Goal: Task Accomplishment & Management: Use online tool/utility

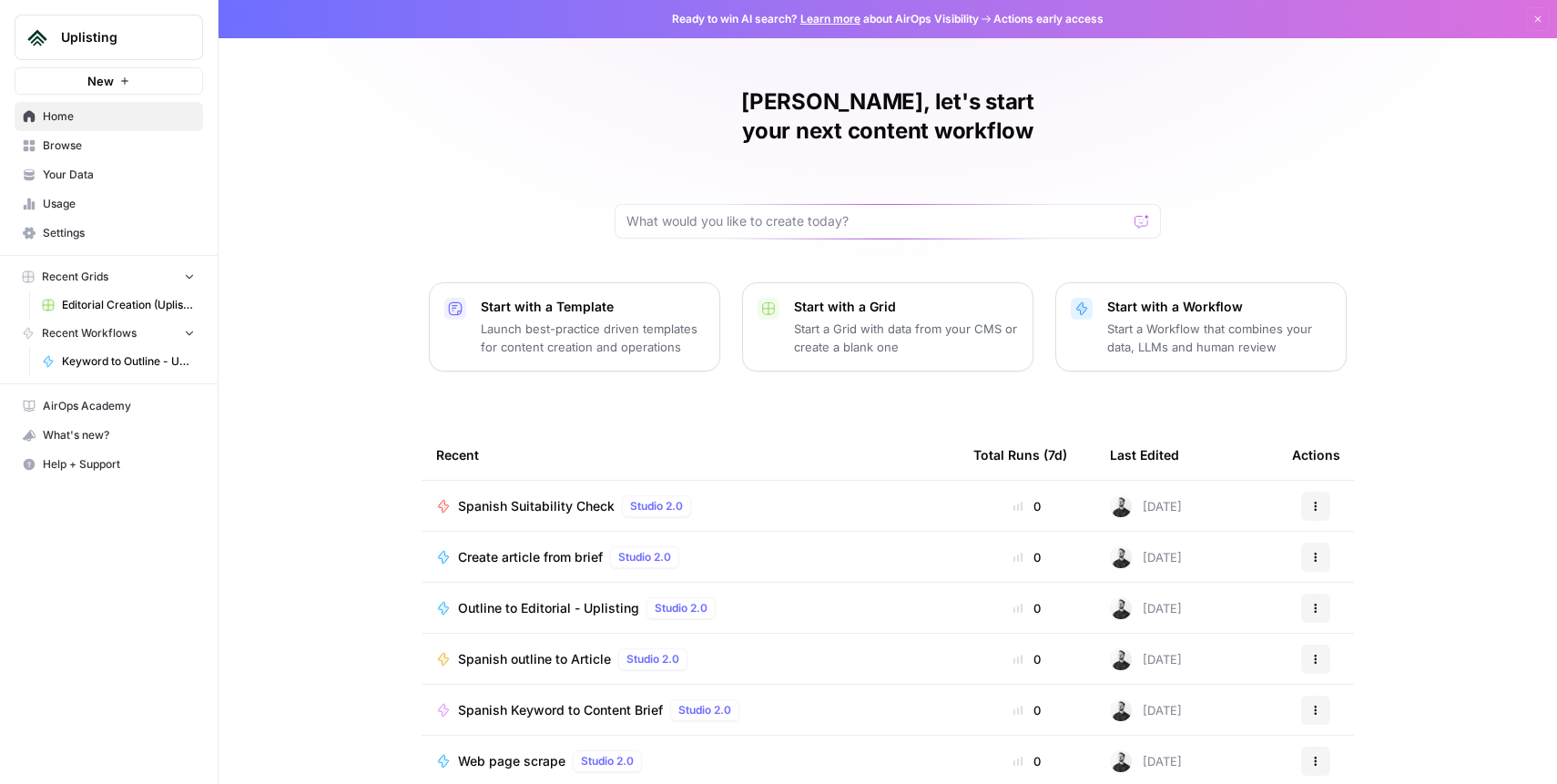
click at [95, 306] on span "Editorial Creation (Uplisting)" at bounding box center [128, 305] width 133 height 16
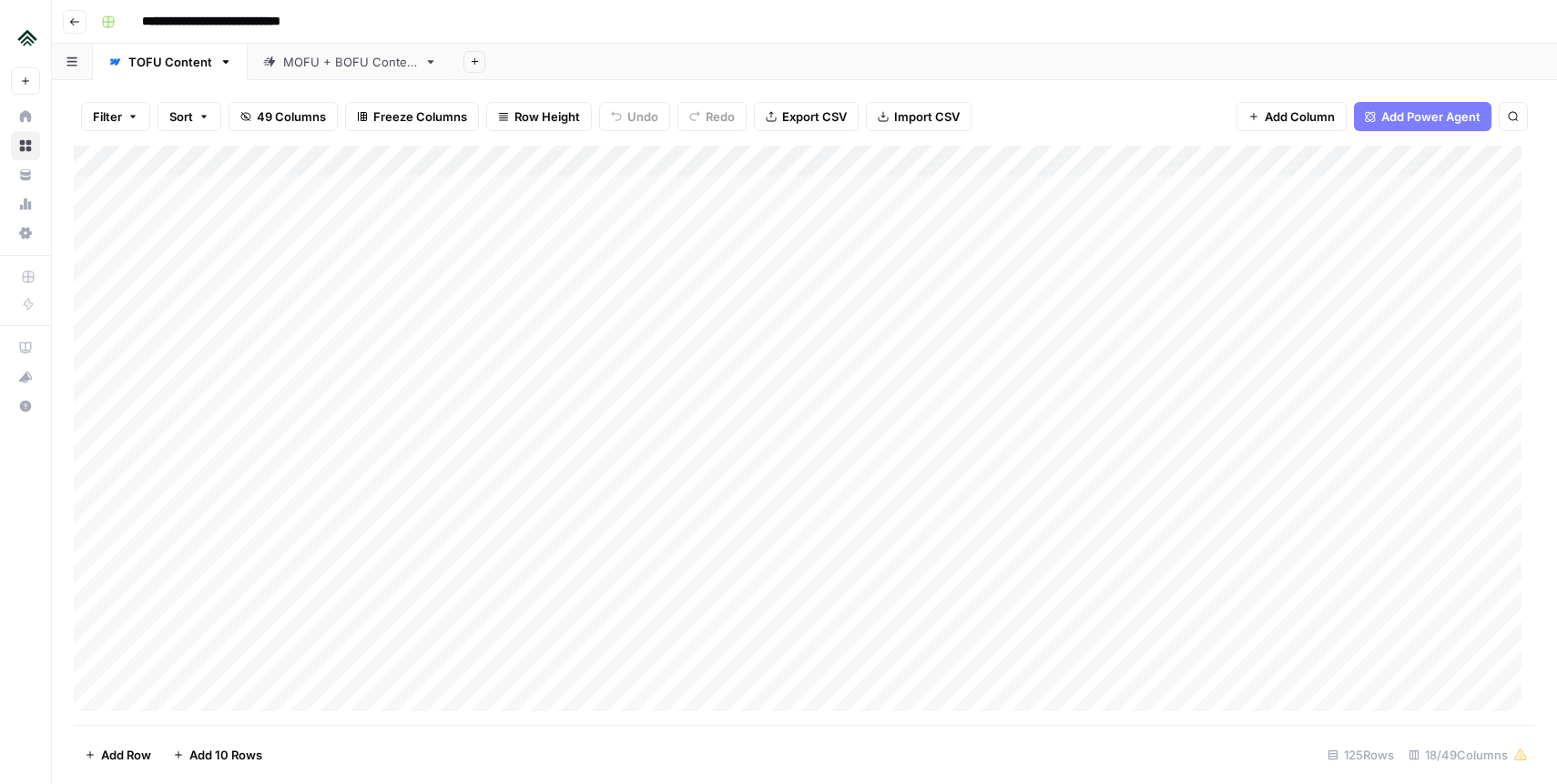
click at [657, 163] on div "Add Column" at bounding box center [804, 435] width 1461 height 579
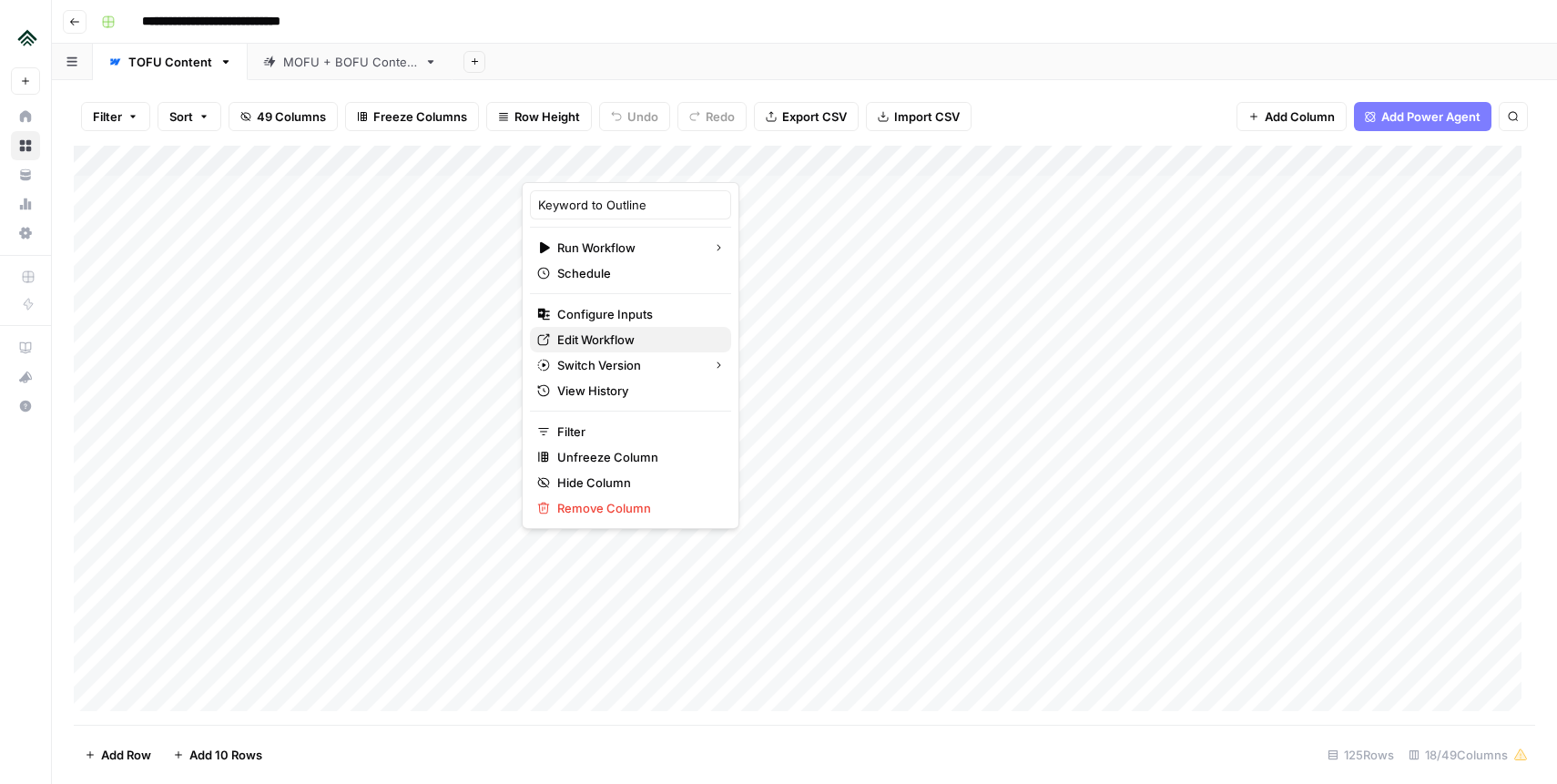
click at [621, 338] on span "Edit Workflow" at bounding box center [636, 339] width 160 height 18
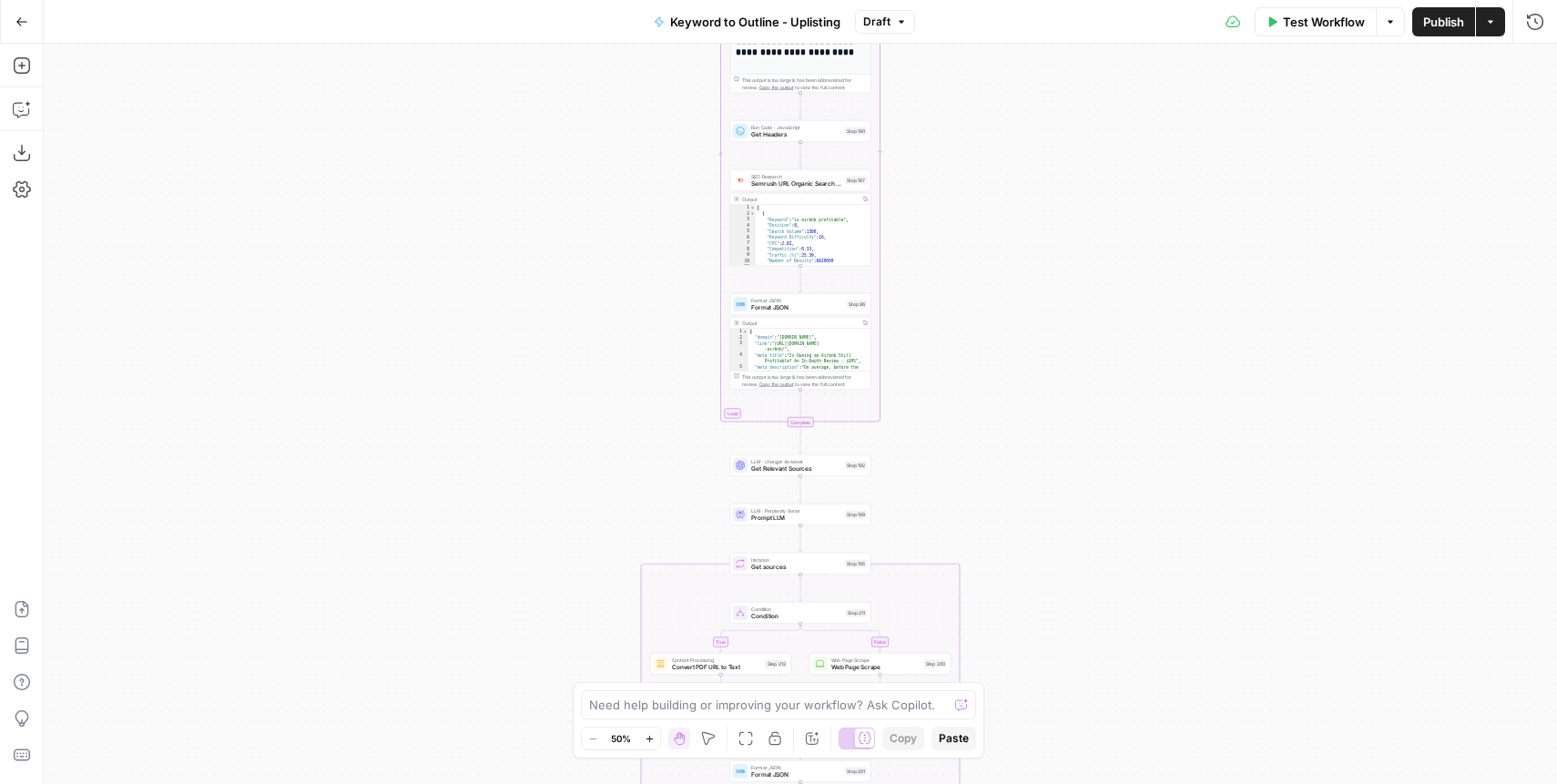
click at [999, 178] on div "true false Workflow Set Inputs Inputs SEO Research Semrush Keyword Magic Tool S…" at bounding box center [800, 413] width 1513 height 739
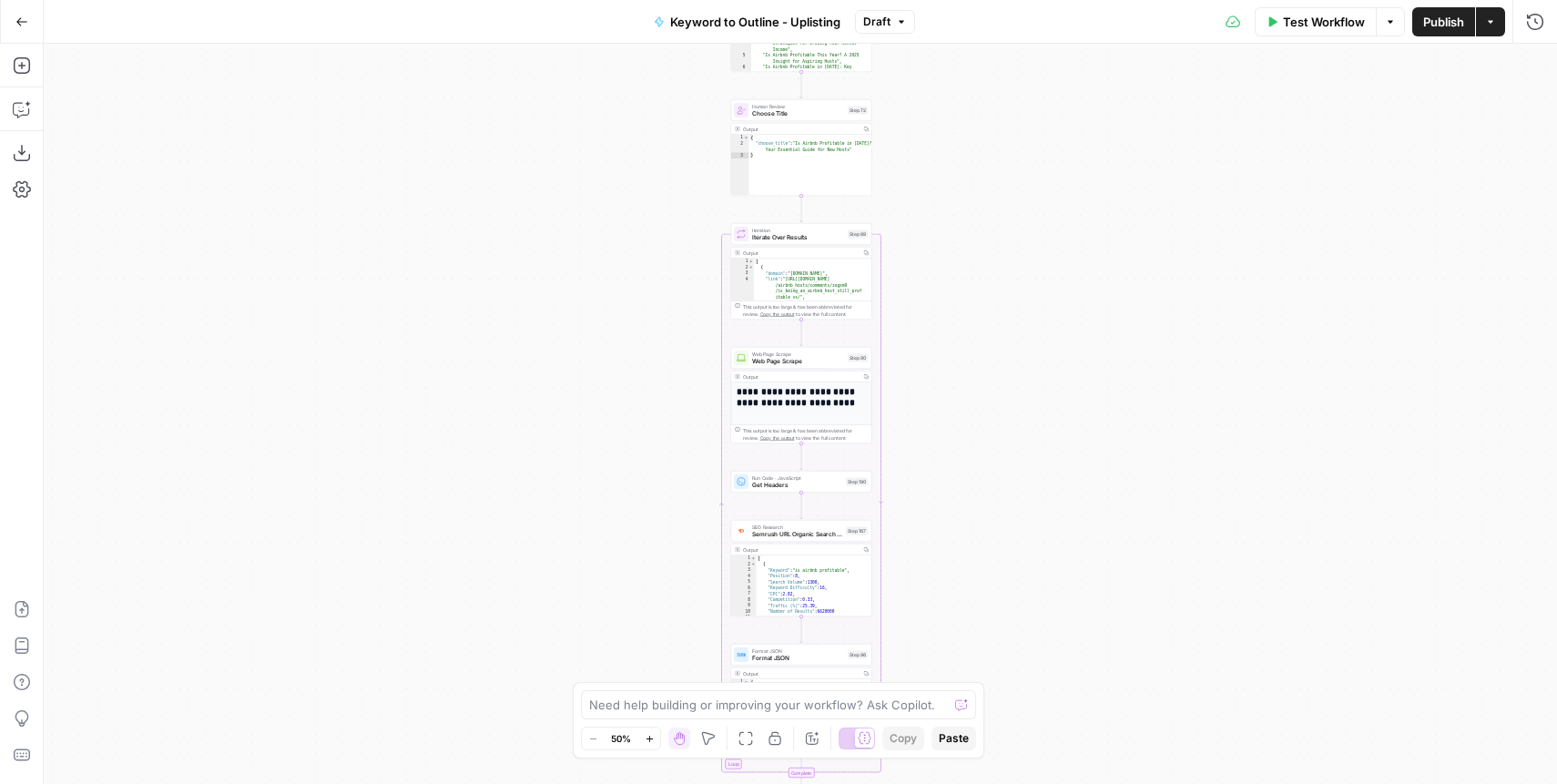
drag, startPoint x: 1067, startPoint y: 139, endPoint x: 1067, endPoint y: 467, distance: 328.0
click at [1067, 468] on div "true false Workflow Set Inputs Inputs SEO Research Semrush Keyword Magic Tool S…" at bounding box center [800, 413] width 1513 height 739
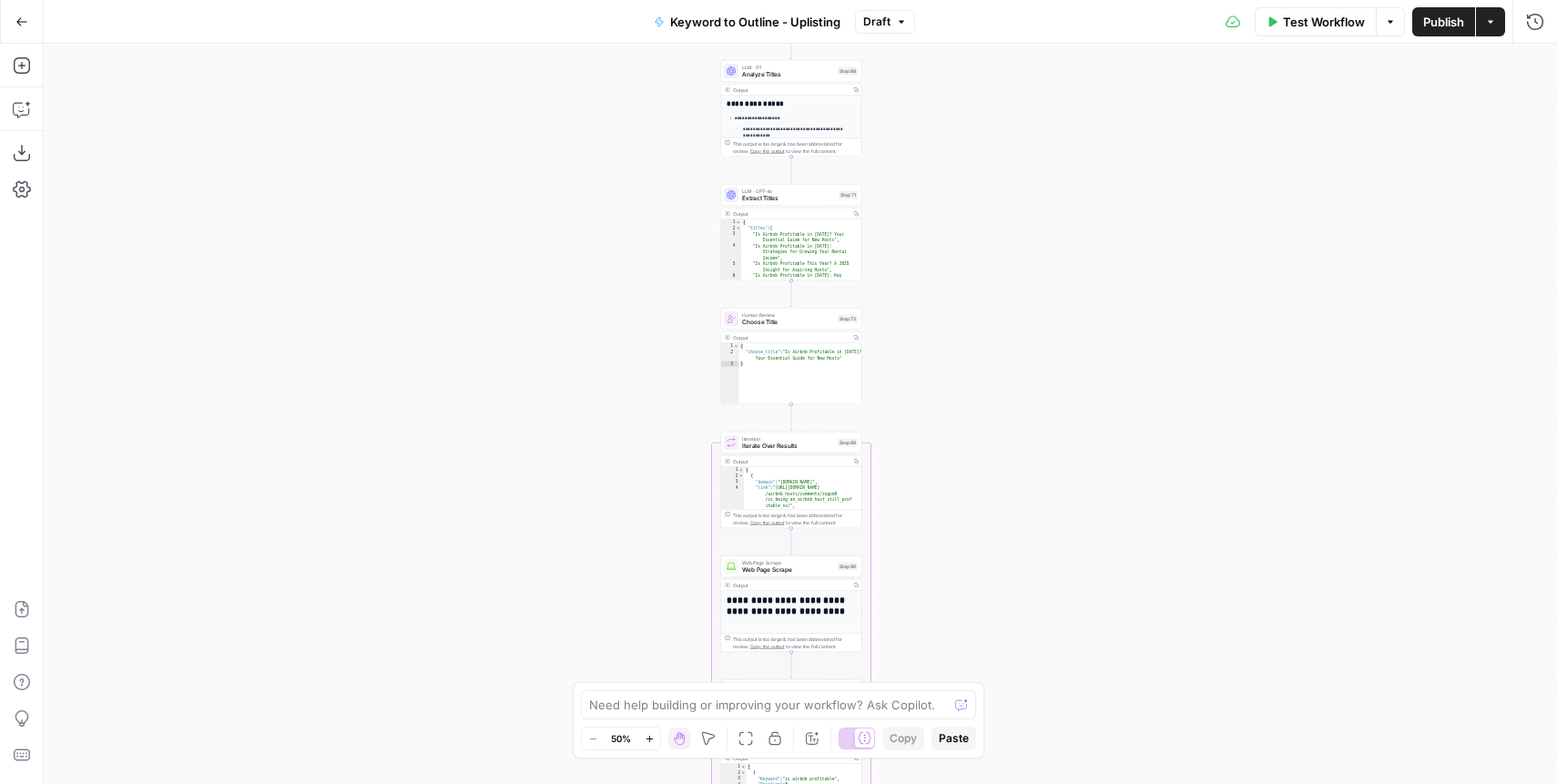
drag, startPoint x: 1073, startPoint y: 225, endPoint x: 1065, endPoint y: 461, distance: 236.1
click at [1065, 461] on div "true false Workflow Set Inputs Inputs SEO Research Semrush Keyword Magic Tool S…" at bounding box center [800, 413] width 1513 height 739
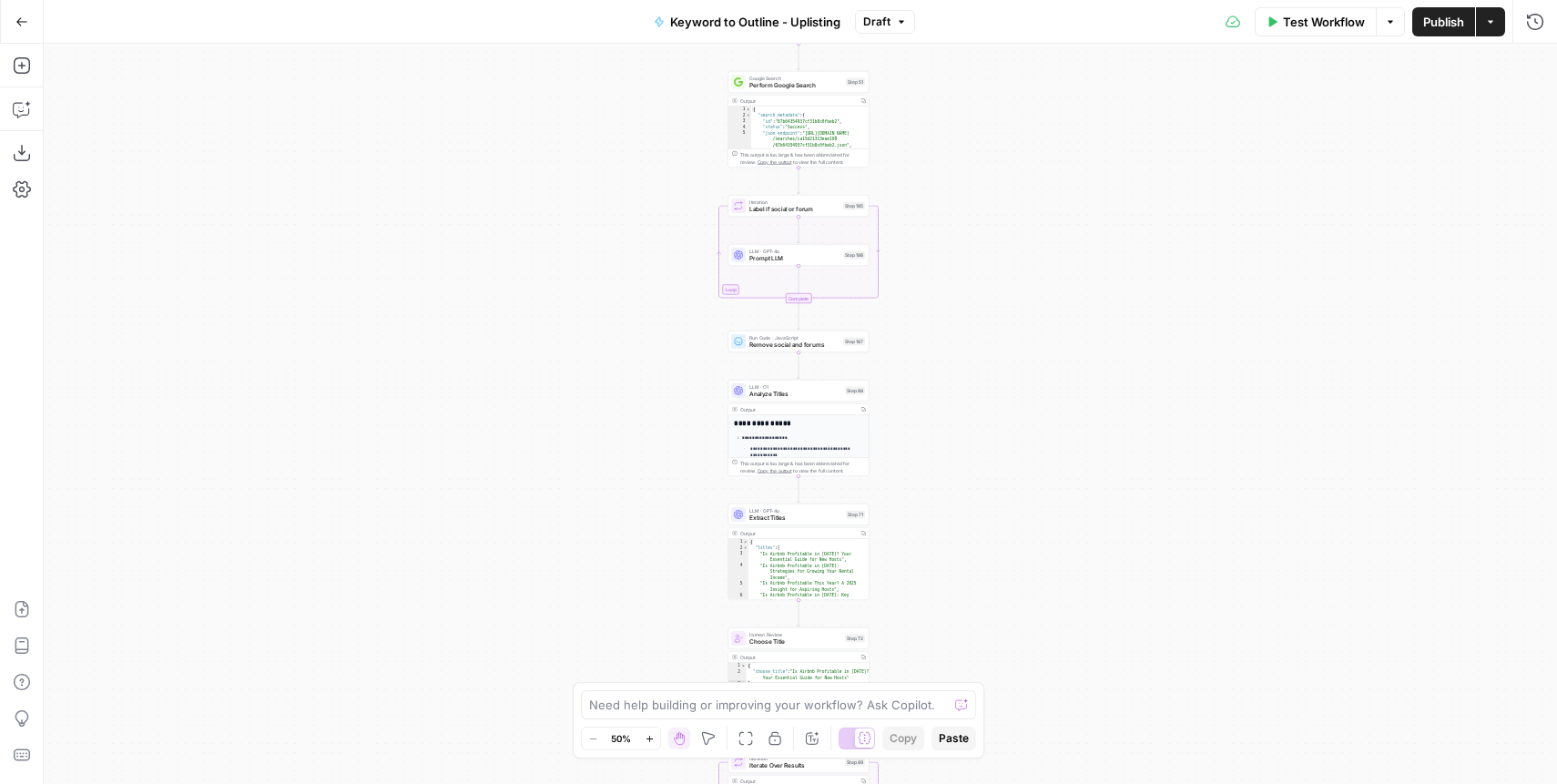
drag, startPoint x: 1026, startPoint y: 220, endPoint x: 1043, endPoint y: 459, distance: 239.6
click at [1041, 498] on div "true false Workflow Set Inputs Inputs SEO Research Semrush Keyword Magic Tool S…" at bounding box center [800, 413] width 1513 height 739
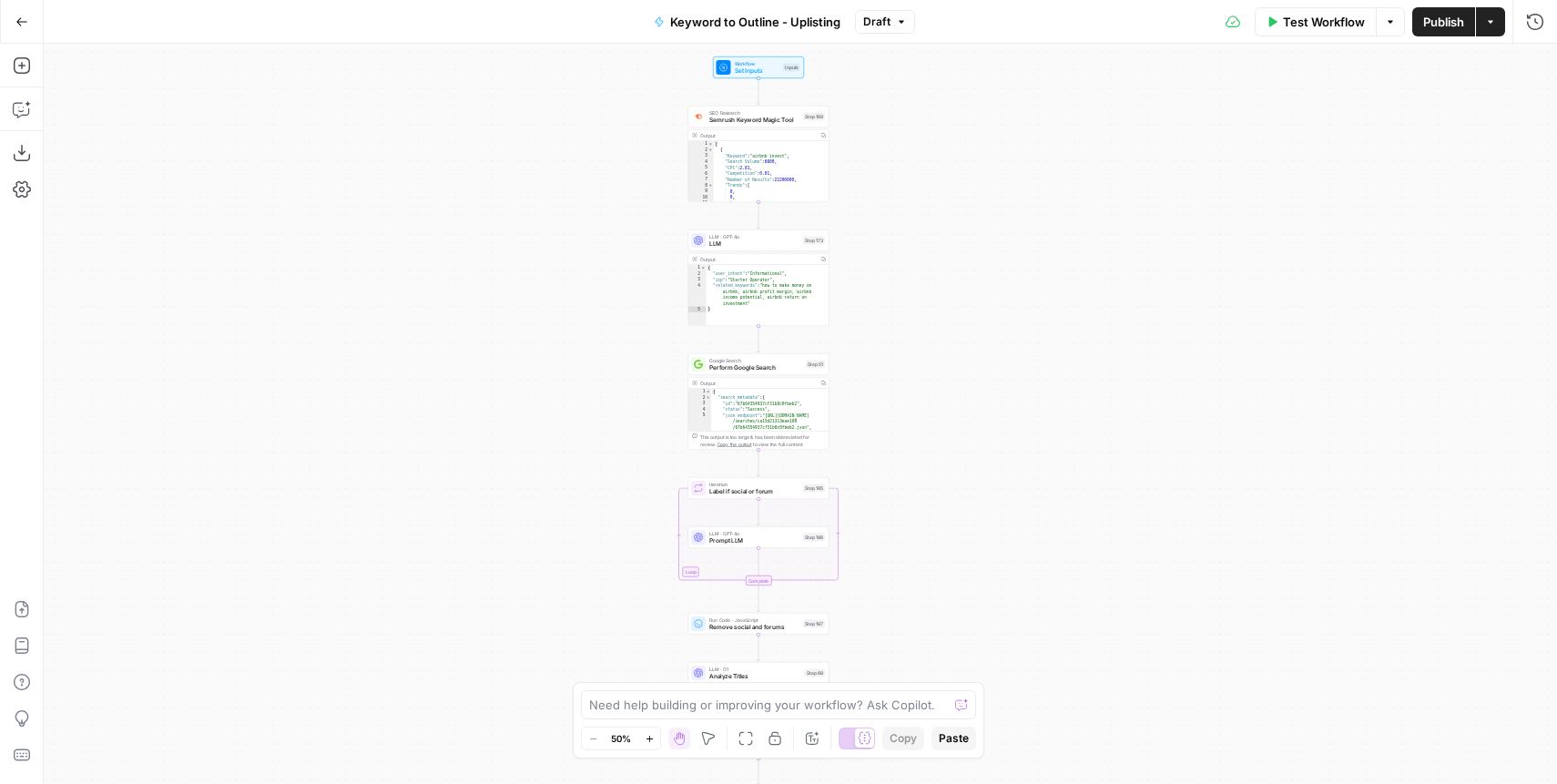
drag, startPoint x: 1036, startPoint y: 247, endPoint x: 1005, endPoint y: 394, distance: 150.2
click at [1005, 394] on div "true false Workflow Set Inputs Inputs SEO Research Semrush Keyword Magic Tool S…" at bounding box center [800, 413] width 1513 height 739
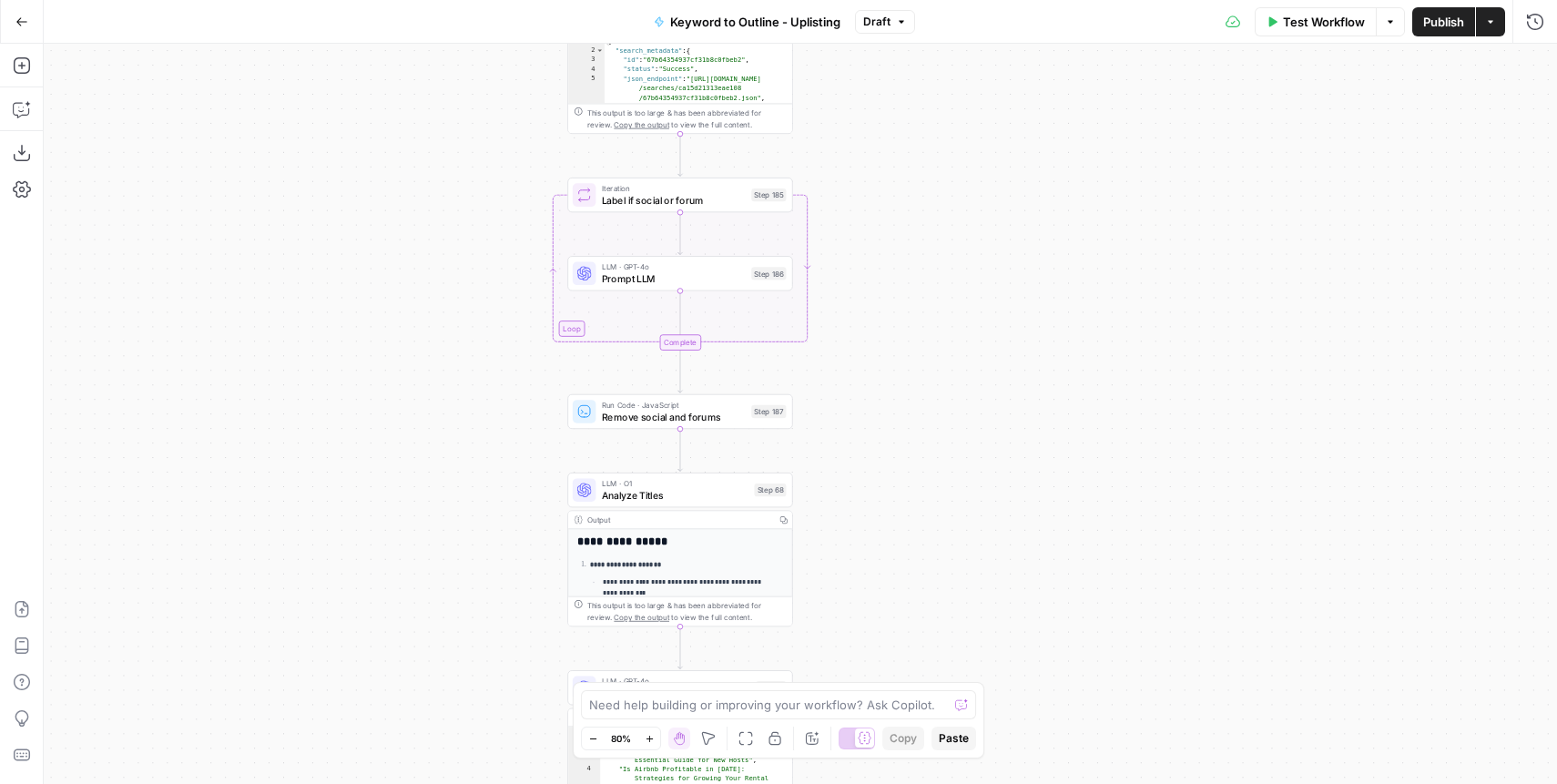
drag, startPoint x: 900, startPoint y: 561, endPoint x: 952, endPoint y: 256, distance: 309.4
click at [952, 241] on div "true false Workflow Set Inputs Inputs SEO Research Semrush Keyword Magic Tool S…" at bounding box center [800, 413] width 1513 height 739
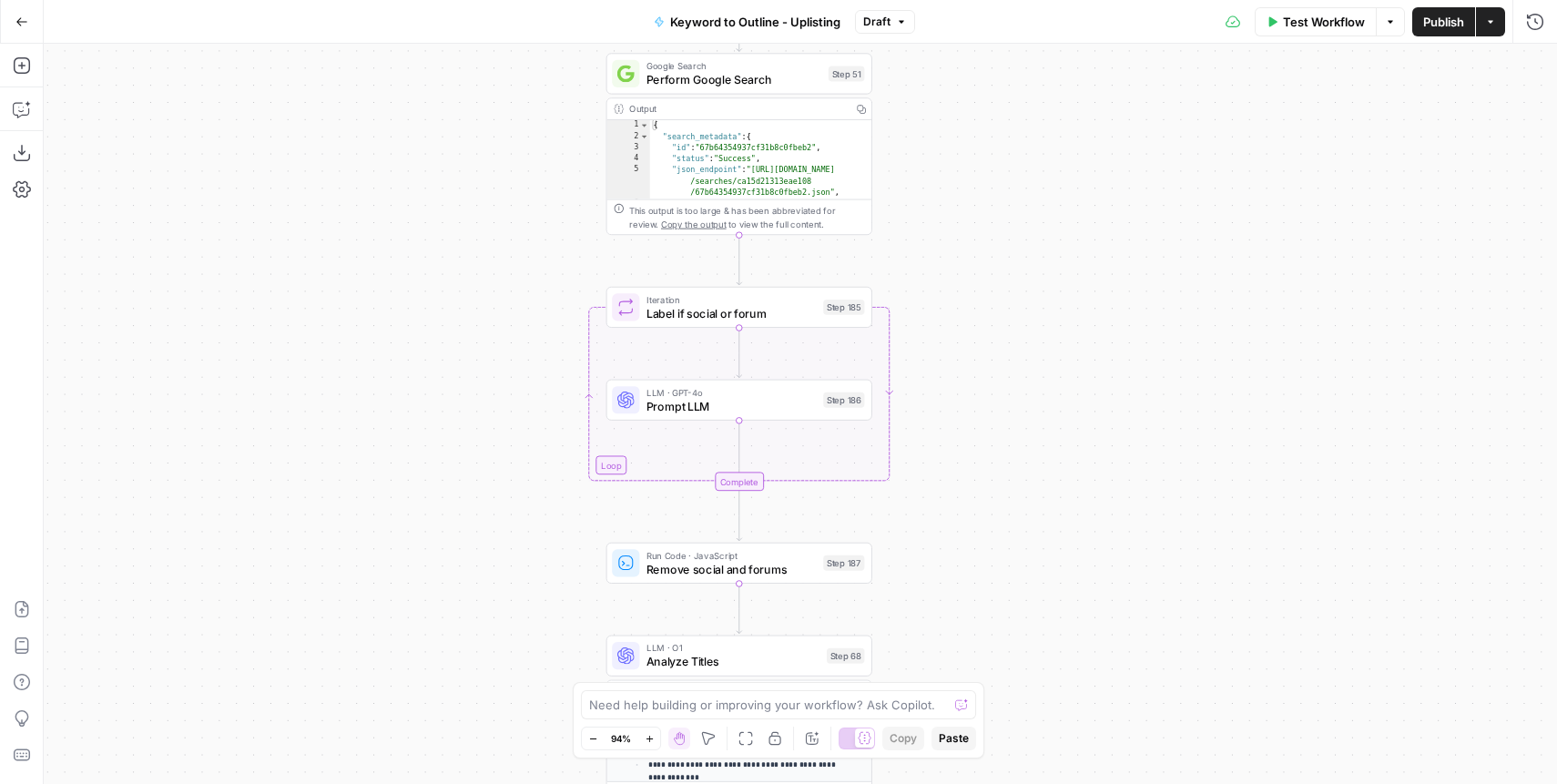
drag, startPoint x: 931, startPoint y: 160, endPoint x: 1015, endPoint y: 348, distance: 205.9
click at [1021, 320] on div "true false Workflow Set Inputs Inputs SEO Research Semrush Keyword Magic Tool S…" at bounding box center [800, 413] width 1513 height 739
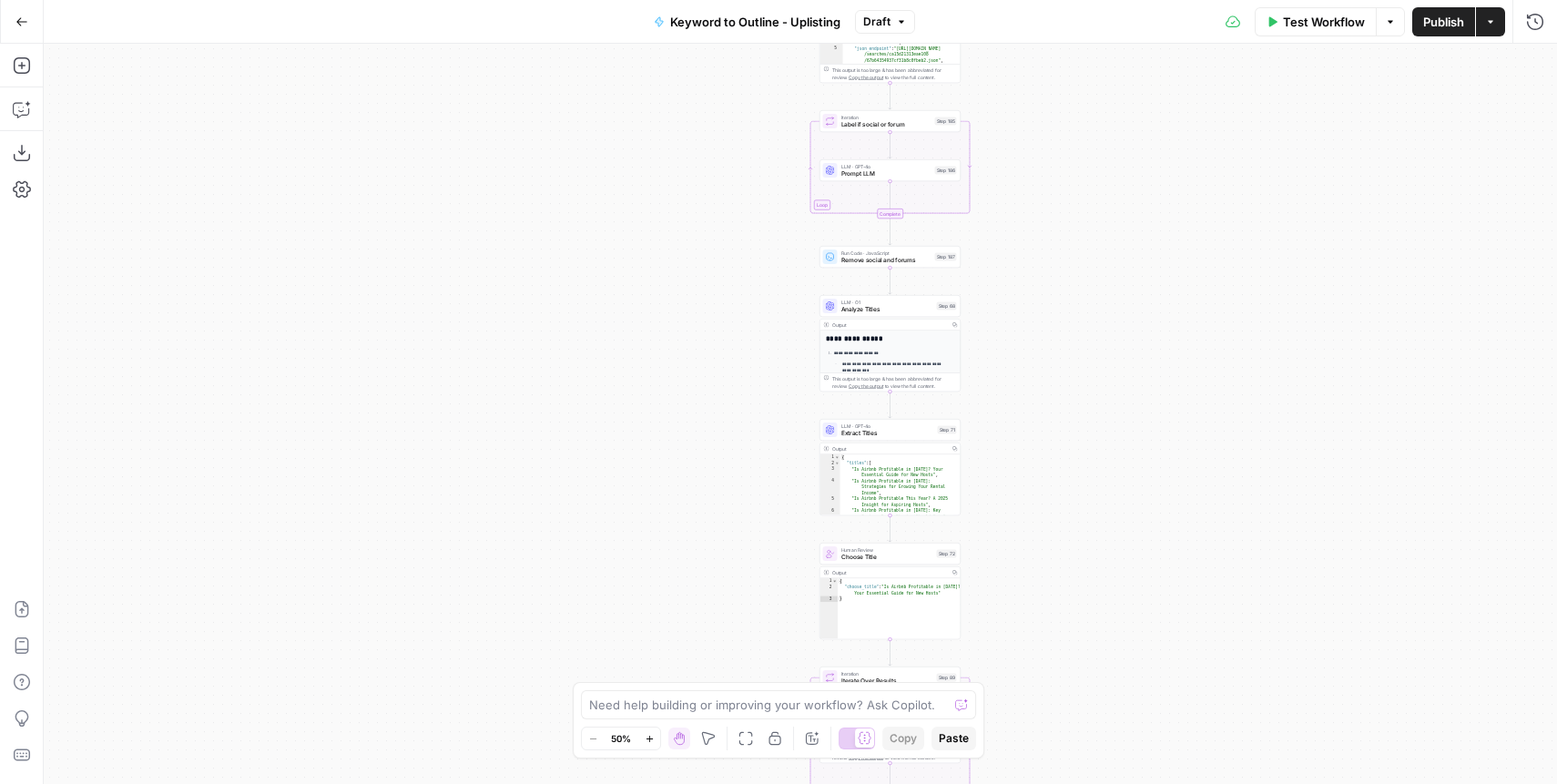
drag, startPoint x: 1252, startPoint y: 565, endPoint x: 1175, endPoint y: 33, distance: 537.5
click at [1172, 44] on div "true false Workflow Set Inputs Inputs SEO Research Semrush Keyword Magic Tool S…" at bounding box center [800, 413] width 1513 height 739
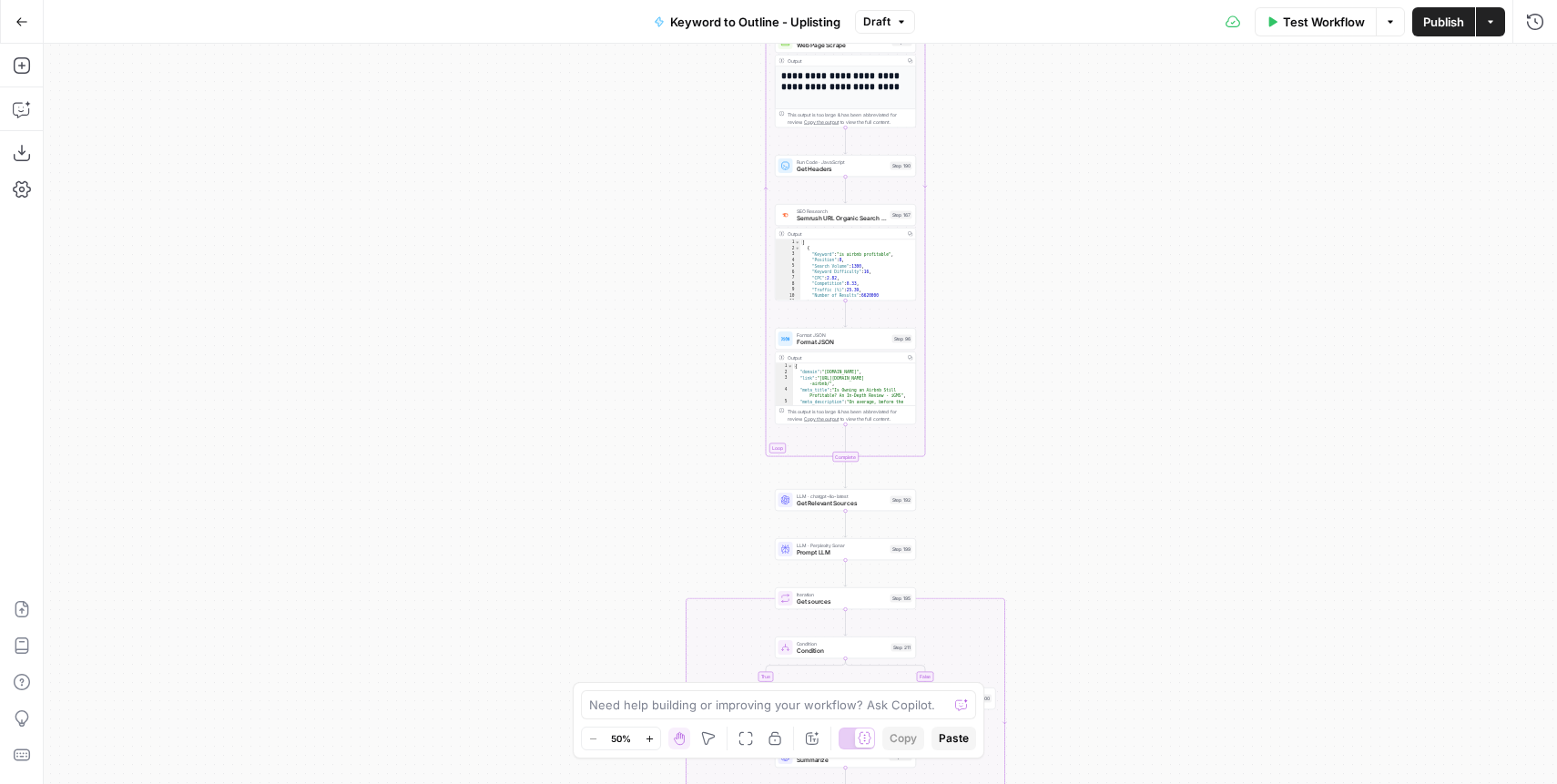
drag, startPoint x: 1037, startPoint y: 543, endPoint x: 1046, endPoint y: 241, distance: 302.1
click at [1046, 241] on div "true false Workflow Set Inputs Inputs SEO Research Semrush Keyword Magic Tool S…" at bounding box center [800, 413] width 1513 height 739
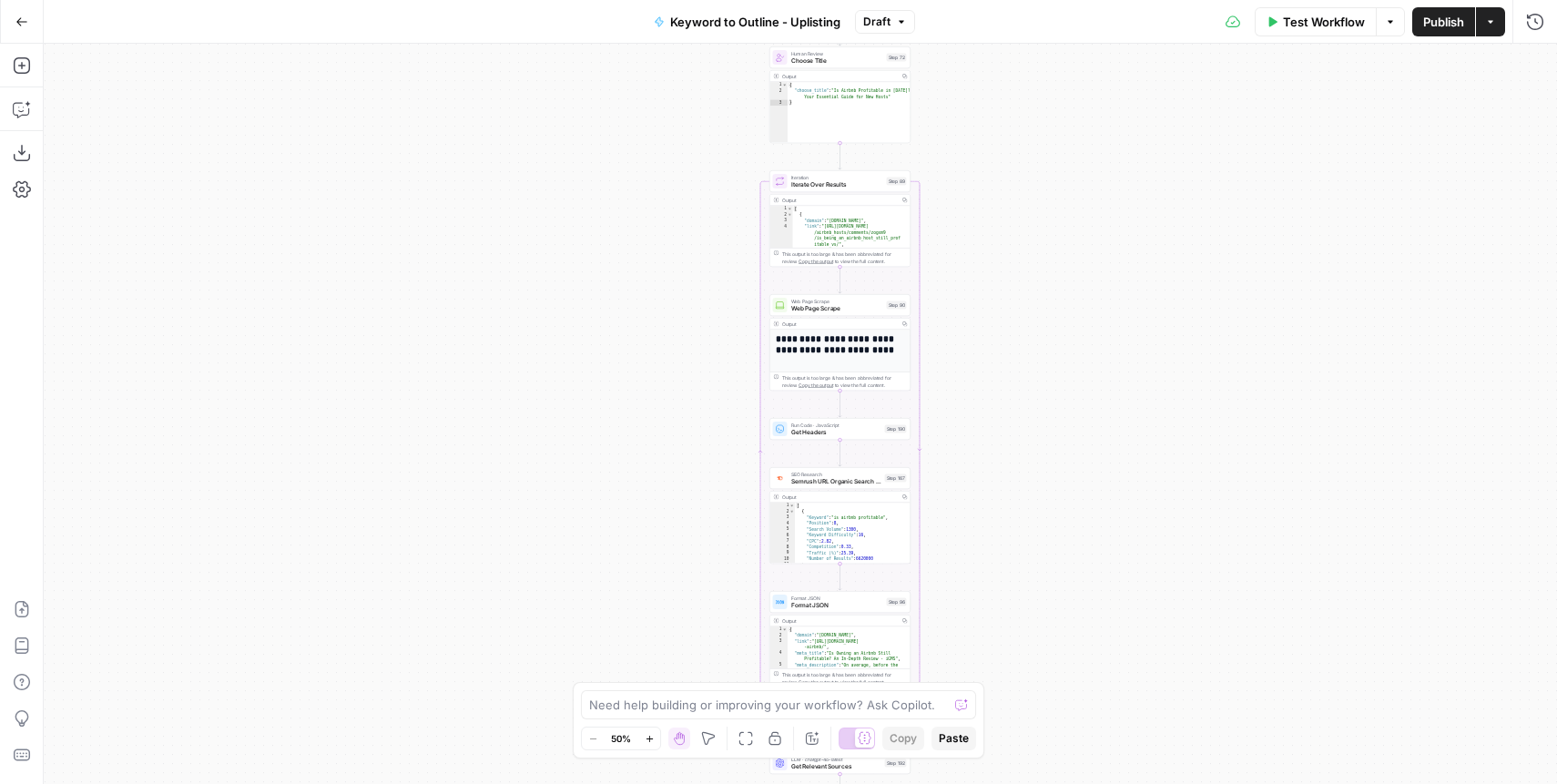
drag, startPoint x: 1074, startPoint y: 347, endPoint x: 1078, endPoint y: 249, distance: 98.1
click at [1041, 499] on div "true false Workflow Set Inputs Inputs SEO Research Semrush Keyword Magic Tool S…" at bounding box center [800, 413] width 1513 height 739
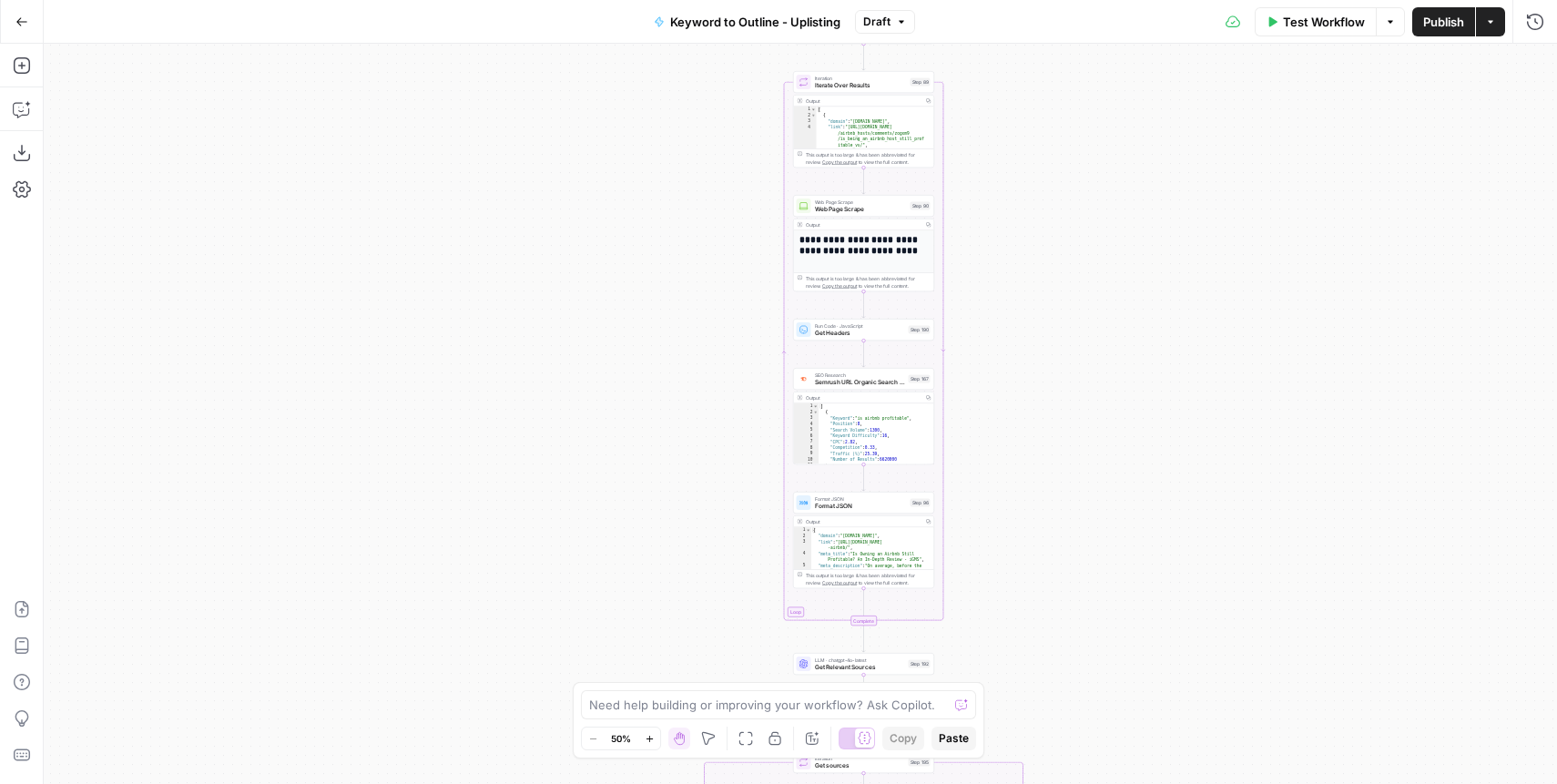
drag, startPoint x: 1078, startPoint y: 249, endPoint x: 1092, endPoint y: 175, distance: 75.3
click at [1091, 171] on div "true false Workflow Set Inputs Inputs SEO Research Semrush Keyword Magic Tool S…" at bounding box center [800, 413] width 1513 height 739
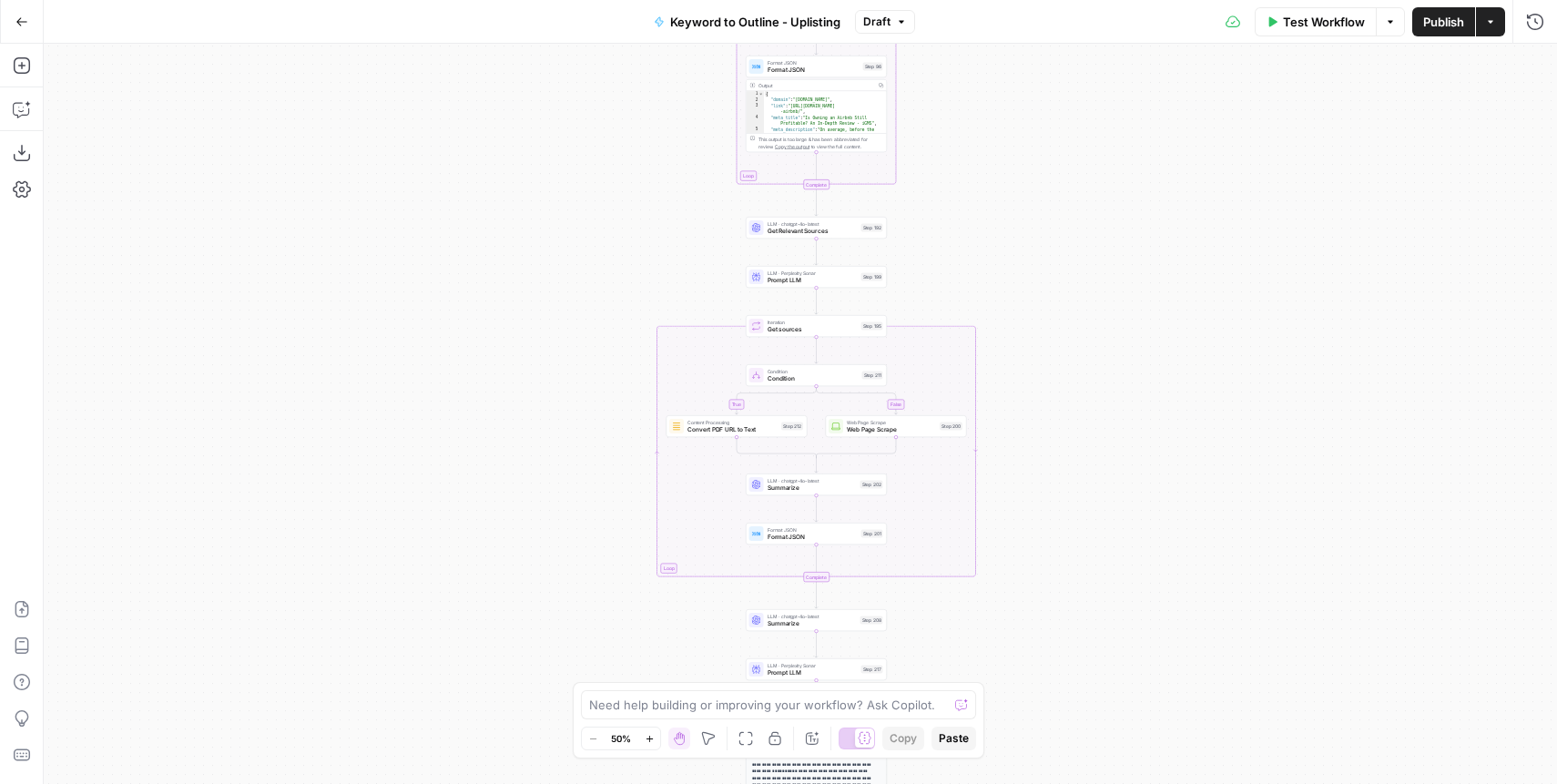
drag, startPoint x: 1042, startPoint y: 271, endPoint x: 1043, endPoint y: 155, distance: 116.0
click at [1043, 155] on div "true false Workflow Set Inputs Inputs SEO Research Semrush Keyword Magic Tool S…" at bounding box center [800, 413] width 1513 height 739
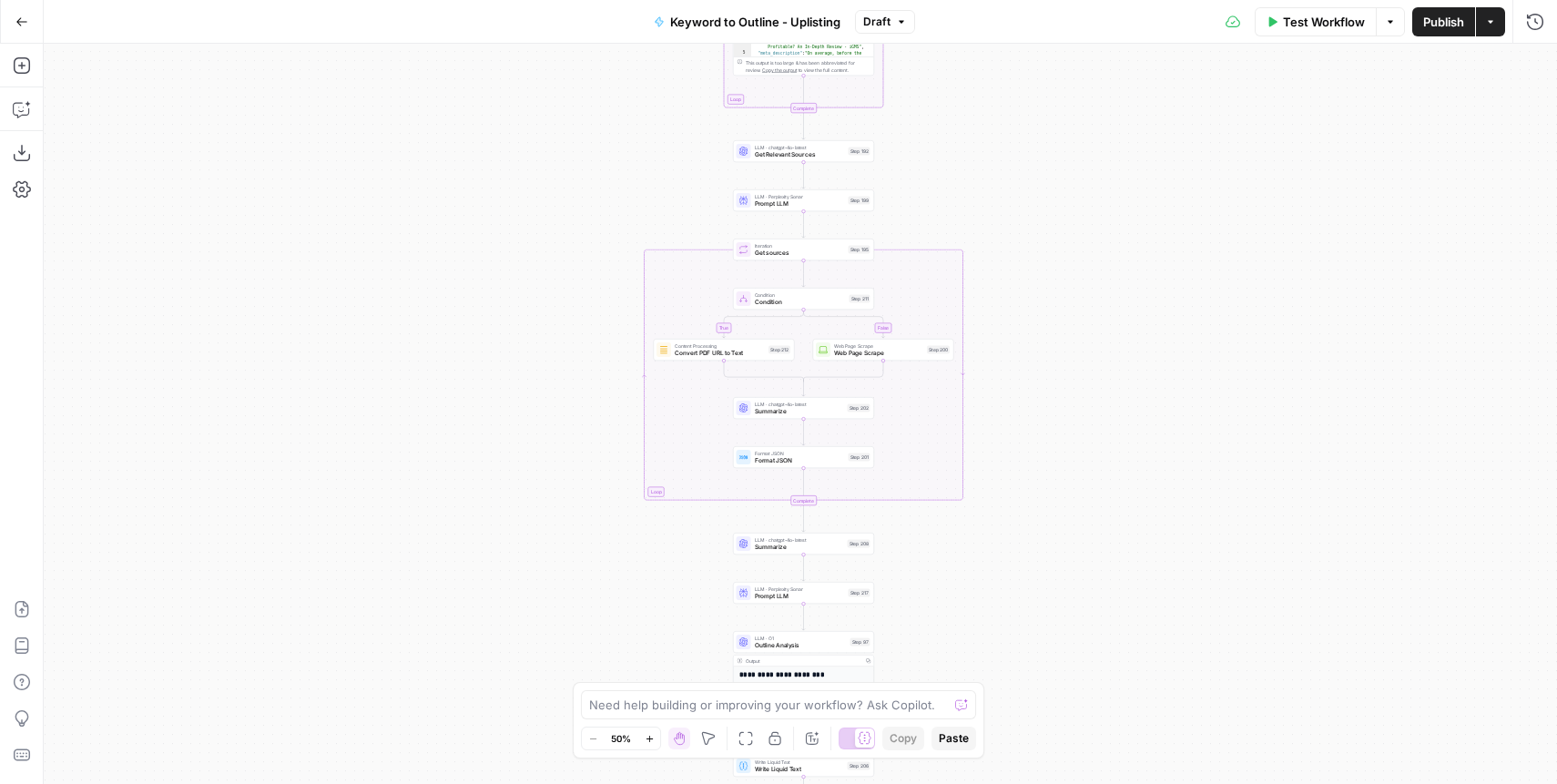
drag, startPoint x: 1029, startPoint y: 389, endPoint x: 1027, endPoint y: 337, distance: 52.0
click at [1027, 337] on div "true false Workflow Set Inputs Inputs SEO Research Semrush Keyword Magic Tool S…" at bounding box center [800, 413] width 1513 height 739
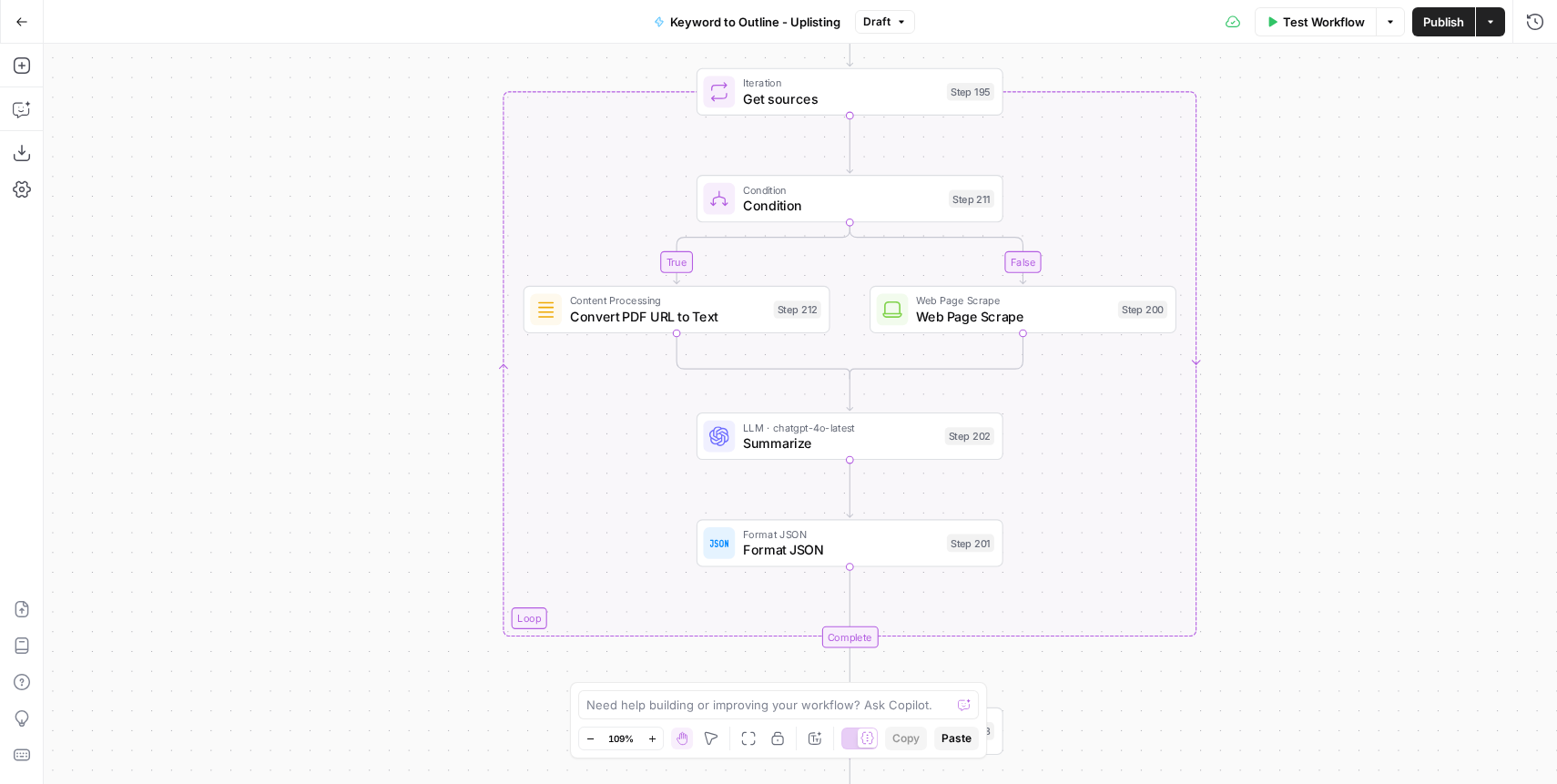
drag, startPoint x: 1202, startPoint y: 386, endPoint x: 1290, endPoint y: 371, distance: 89.3
click at [1290, 371] on div "true false Workflow Set Inputs Inputs SEO Research Semrush Keyword Magic Tool S…" at bounding box center [800, 413] width 1513 height 739
click at [772, 561] on div "Format JSON Format JSON Step 201 Copy step Delete step Add Note Test" at bounding box center [849, 542] width 307 height 47
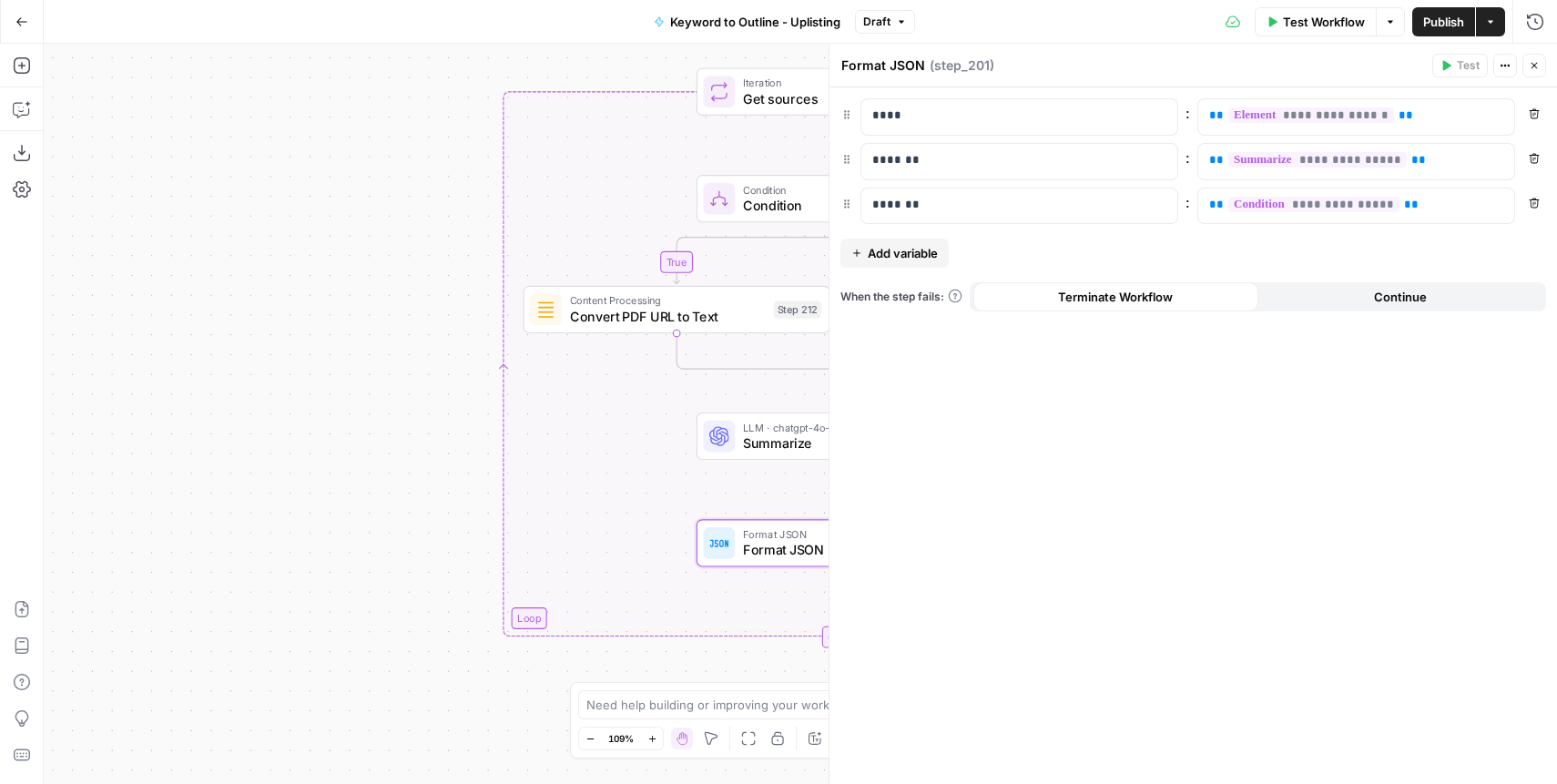
click at [1530, 64] on icon "button" at bounding box center [1534, 65] width 11 height 11
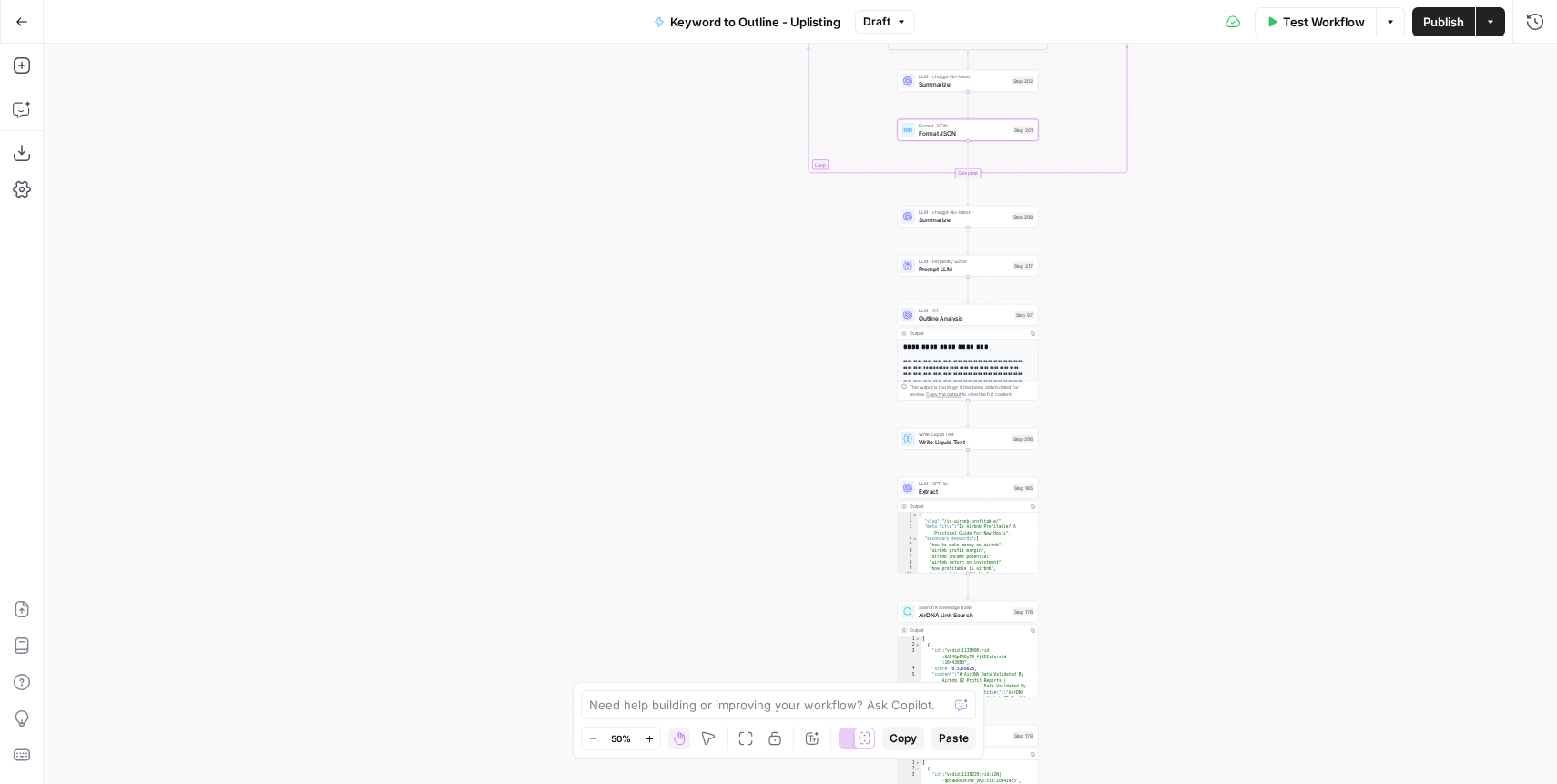
drag, startPoint x: 1385, startPoint y: 659, endPoint x: 1247, endPoint y: 388, distance: 304.1
click at [1234, 255] on div "true false Workflow Set Inputs Inputs SEO Research Semrush Keyword Magic Tool S…" at bounding box center [800, 413] width 1513 height 739
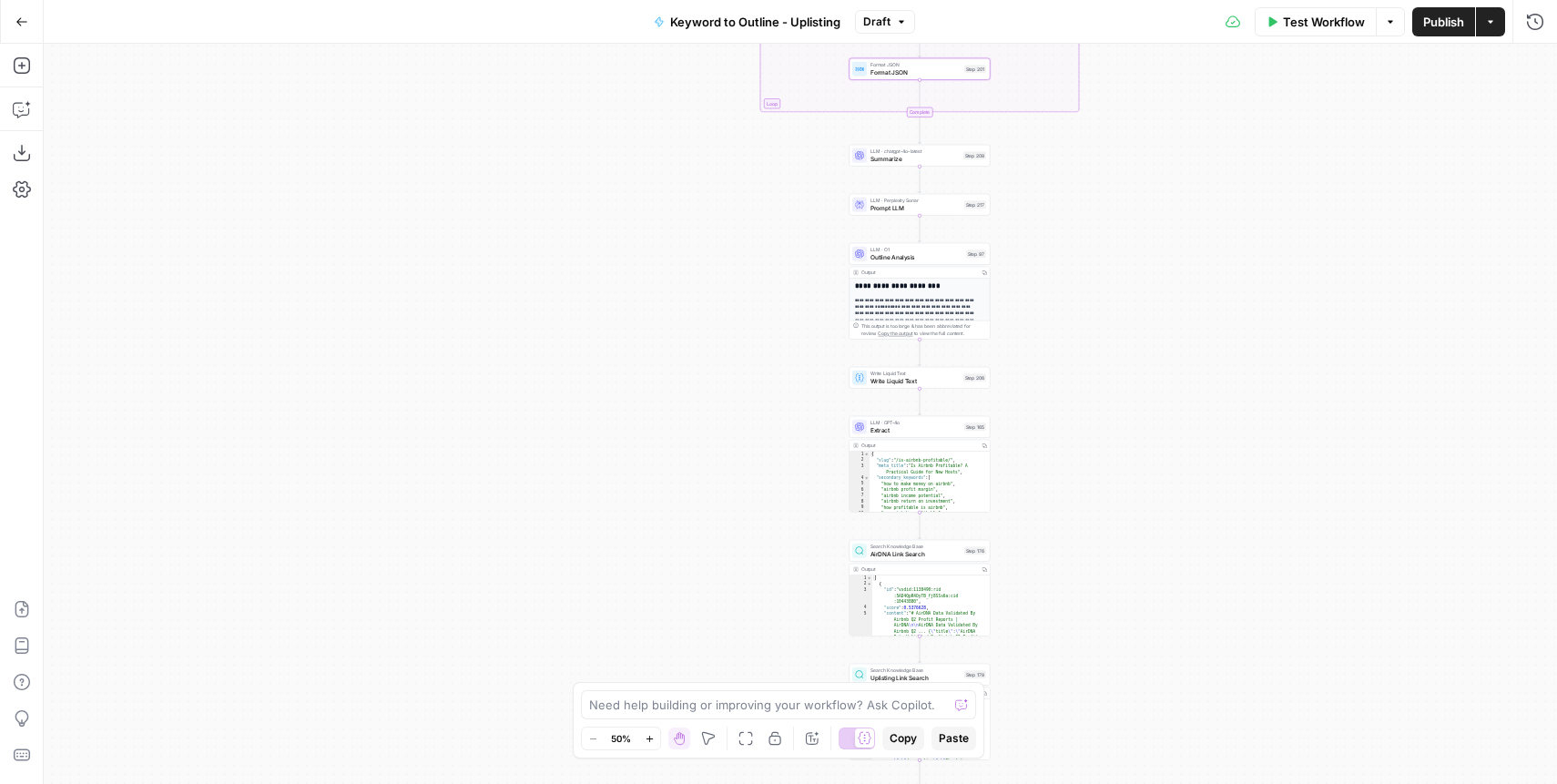
drag, startPoint x: 1243, startPoint y: 461, endPoint x: 1124, endPoint y: 266, distance: 228.4
click at [1124, 266] on div "true false Workflow Set Inputs Inputs SEO Research Semrush Keyword Magic Tool S…" at bounding box center [800, 413] width 1513 height 739
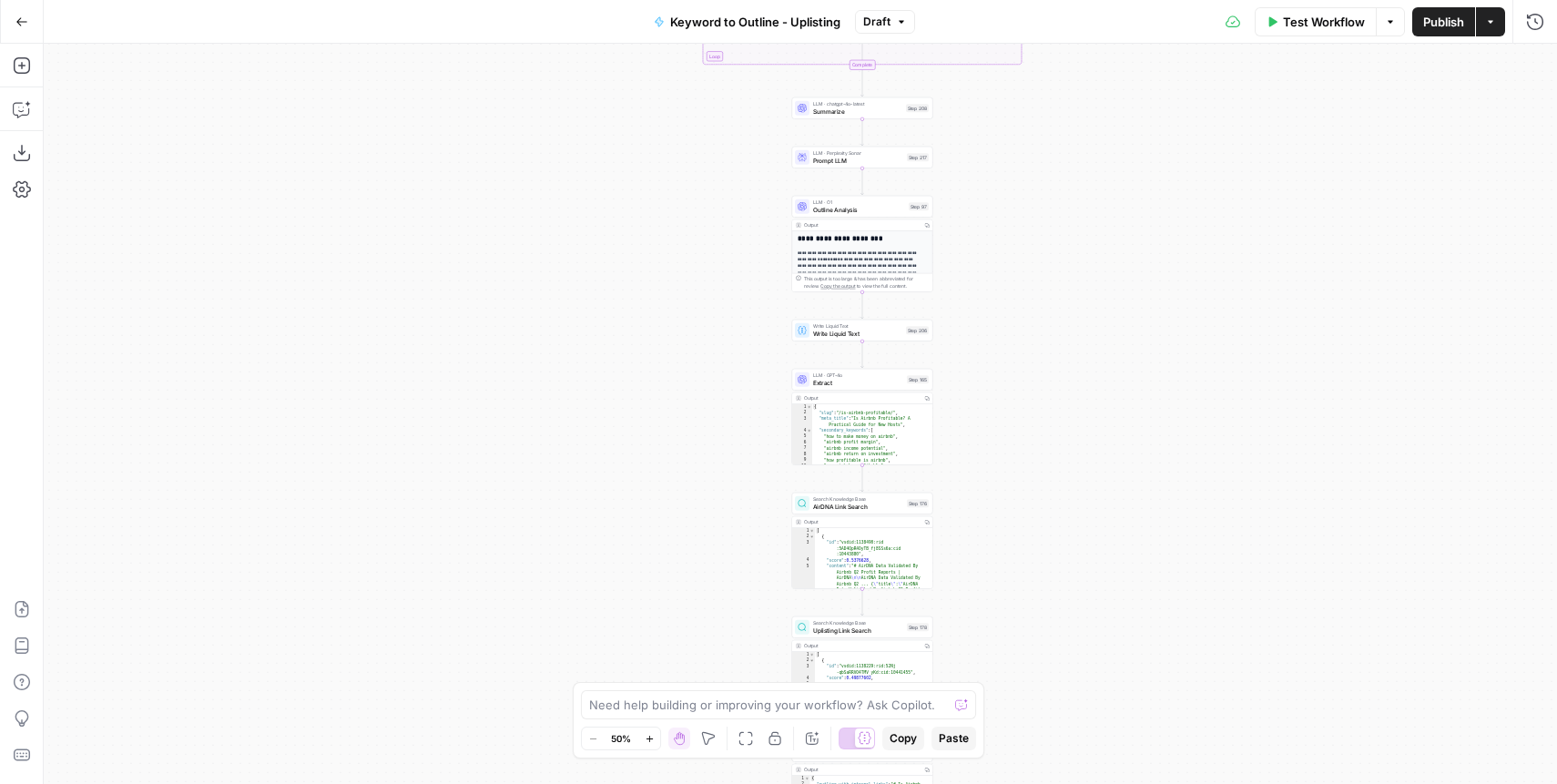
drag, startPoint x: 1087, startPoint y: 485, endPoint x: 1101, endPoint y: 579, distance: 95.0
click at [1101, 579] on div "true false Workflow Set Inputs Inputs SEO Research Semrush Keyword Magic Tool S…" at bounding box center [800, 413] width 1513 height 739
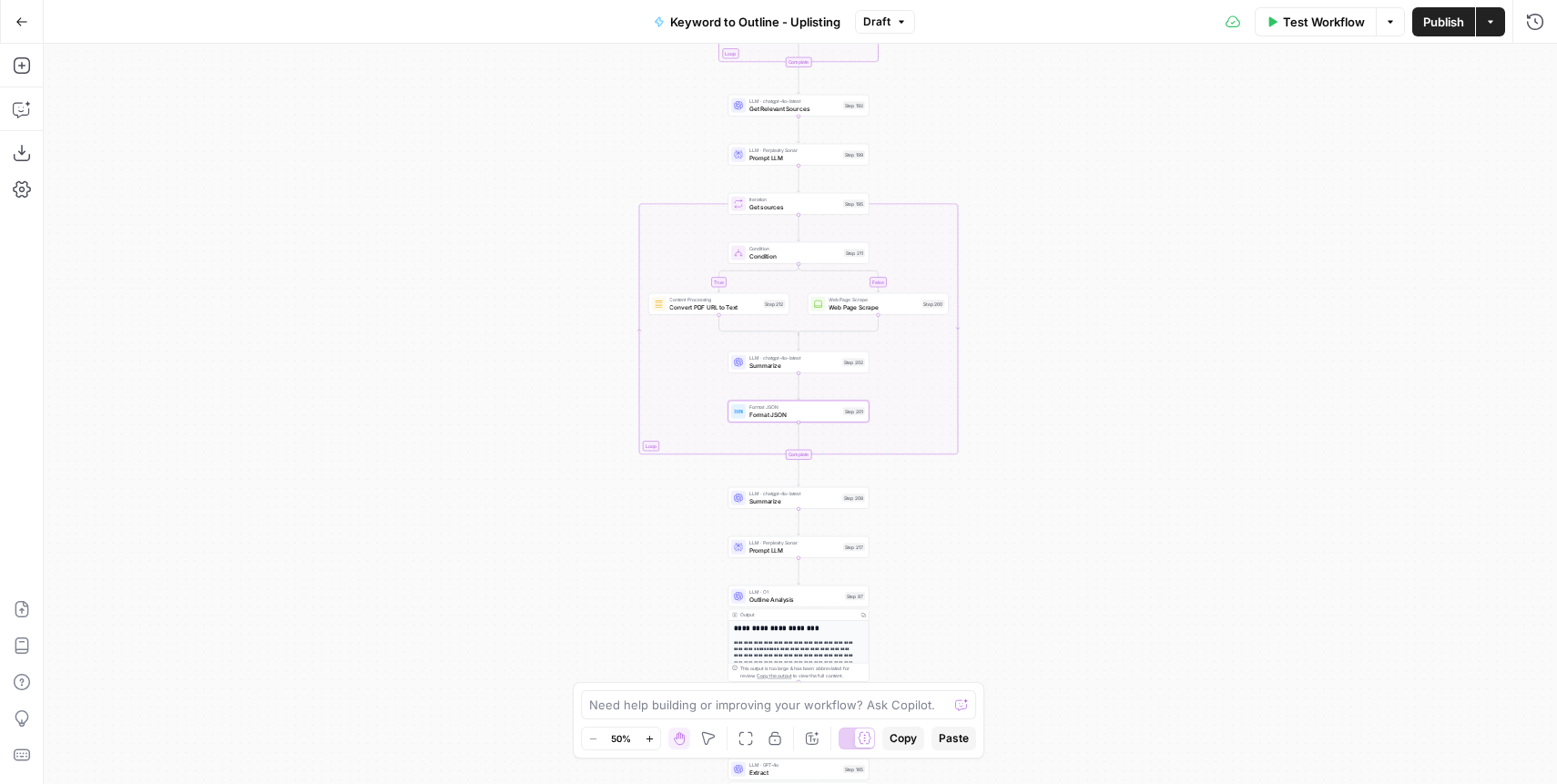
drag, startPoint x: 1093, startPoint y: 188, endPoint x: 1017, endPoint y: 628, distance: 446.5
click at [1018, 634] on div "true false Workflow Set Inputs Inputs SEO Research Semrush Keyword Magic Tool S…" at bounding box center [800, 413] width 1513 height 739
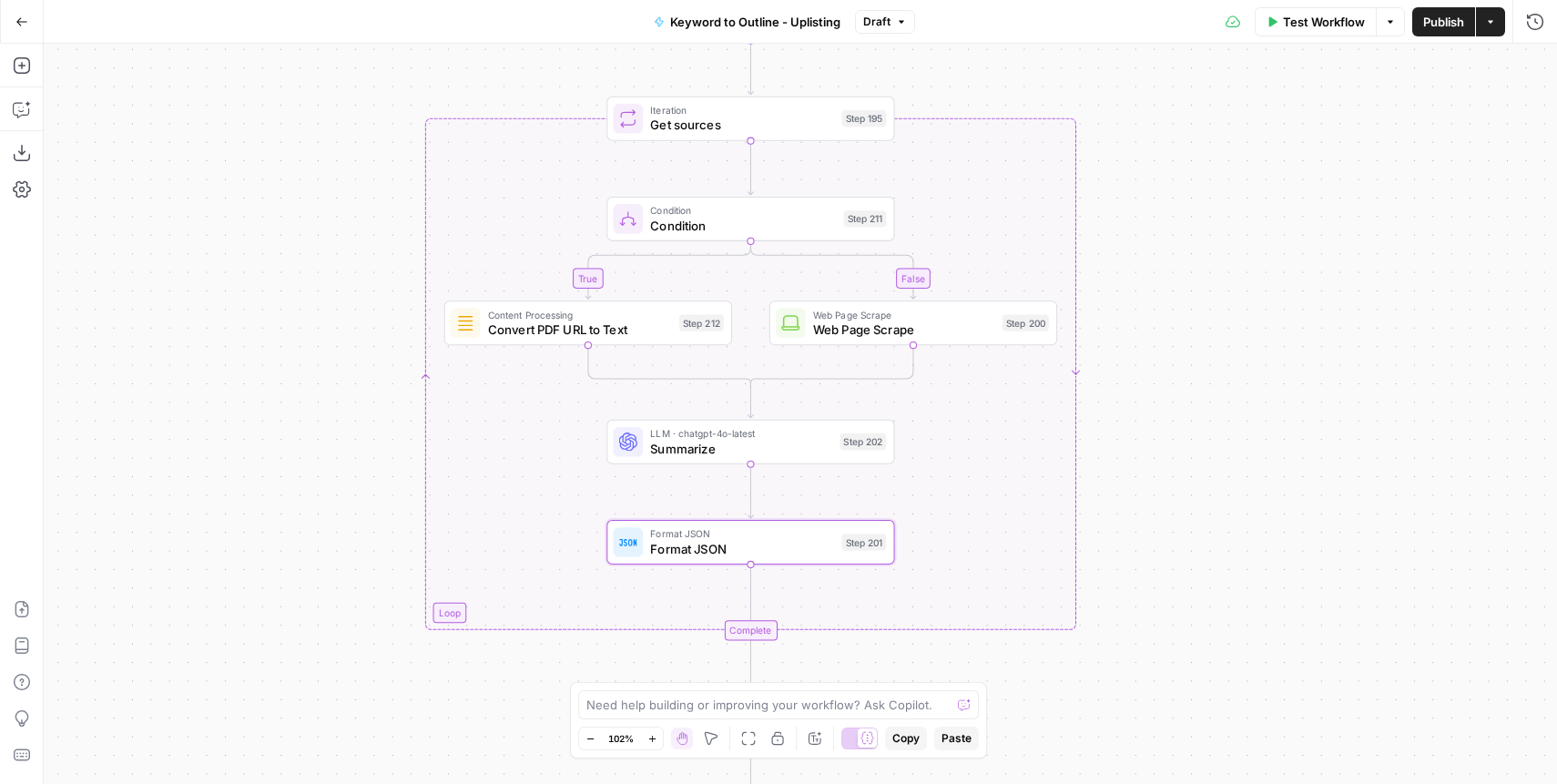
drag, startPoint x: 1067, startPoint y: 380, endPoint x: 1205, endPoint y: 425, distance: 145.2
click at [1205, 425] on div "true false Workflow Set Inputs Inputs SEO Research Semrush Keyword Magic Tool S…" at bounding box center [800, 413] width 1513 height 739
click at [1189, 593] on div "true false Workflow Set Inputs Inputs SEO Research Semrush Keyword Magic Tool S…" at bounding box center [800, 413] width 1513 height 739
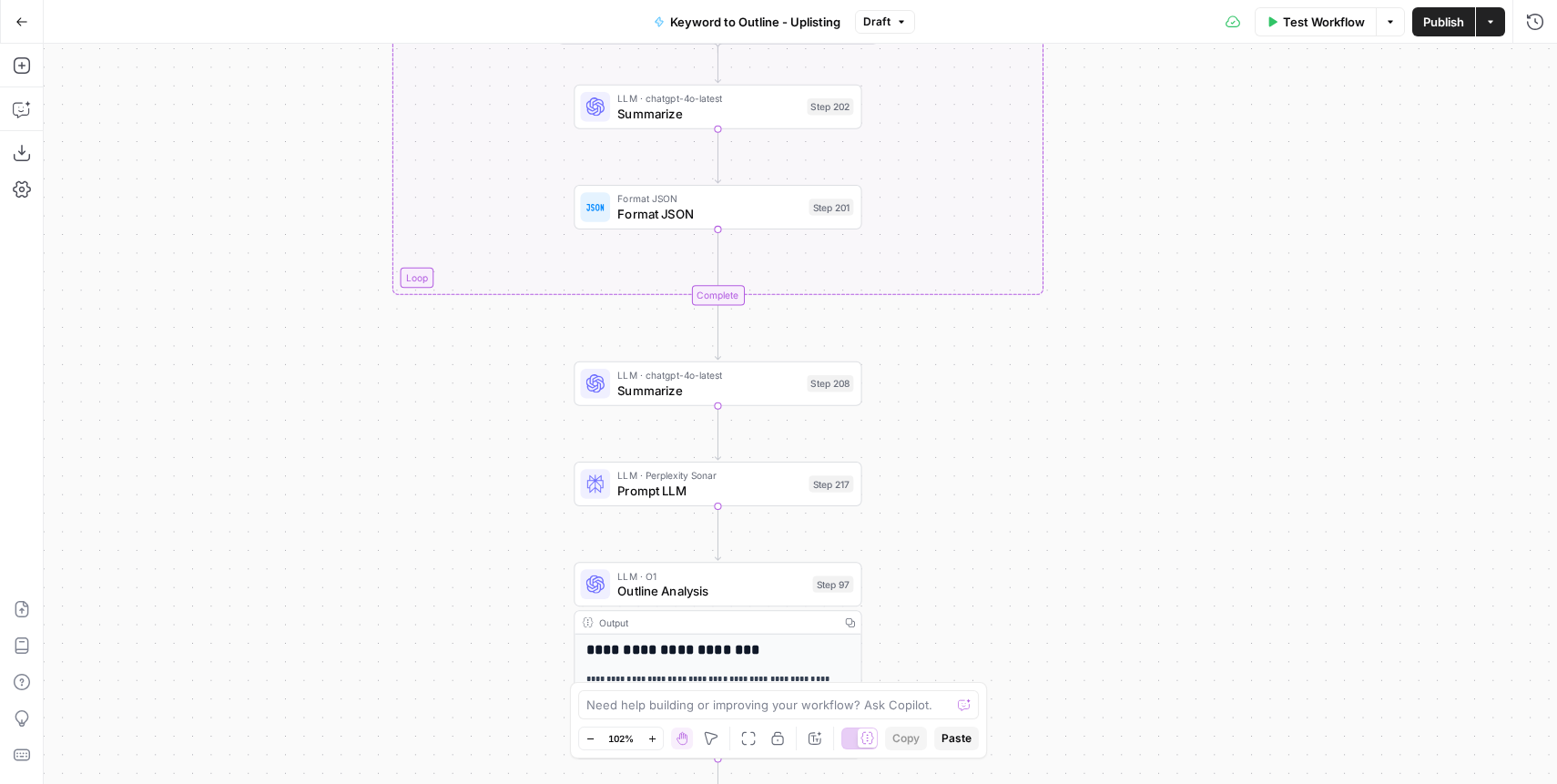
drag, startPoint x: 1166, startPoint y: 682, endPoint x: 1130, endPoint y: 345, distance: 338.9
click at [1130, 342] on div "true false Workflow Set Inputs Inputs SEO Research Semrush Keyword Magic Tool S…" at bounding box center [800, 413] width 1513 height 739
